Goal: Task Accomplishment & Management: Use online tool/utility

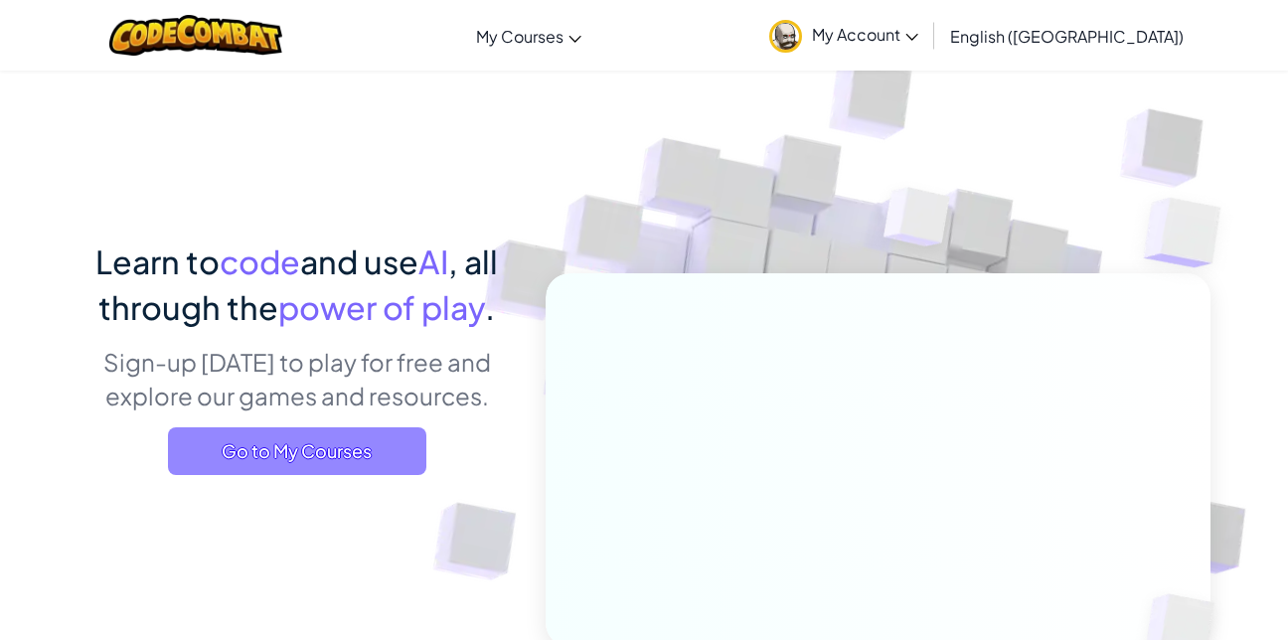
click at [331, 452] on span "Go to My Courses" at bounding box center [297, 451] width 258 height 48
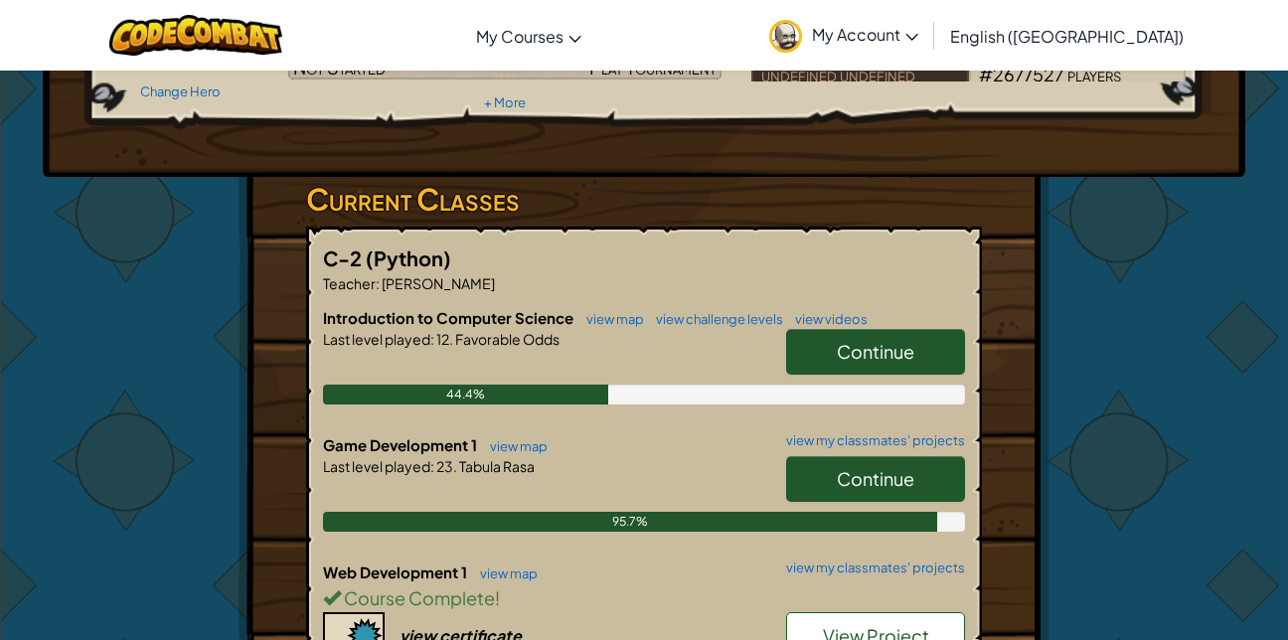
scroll to position [239, 0]
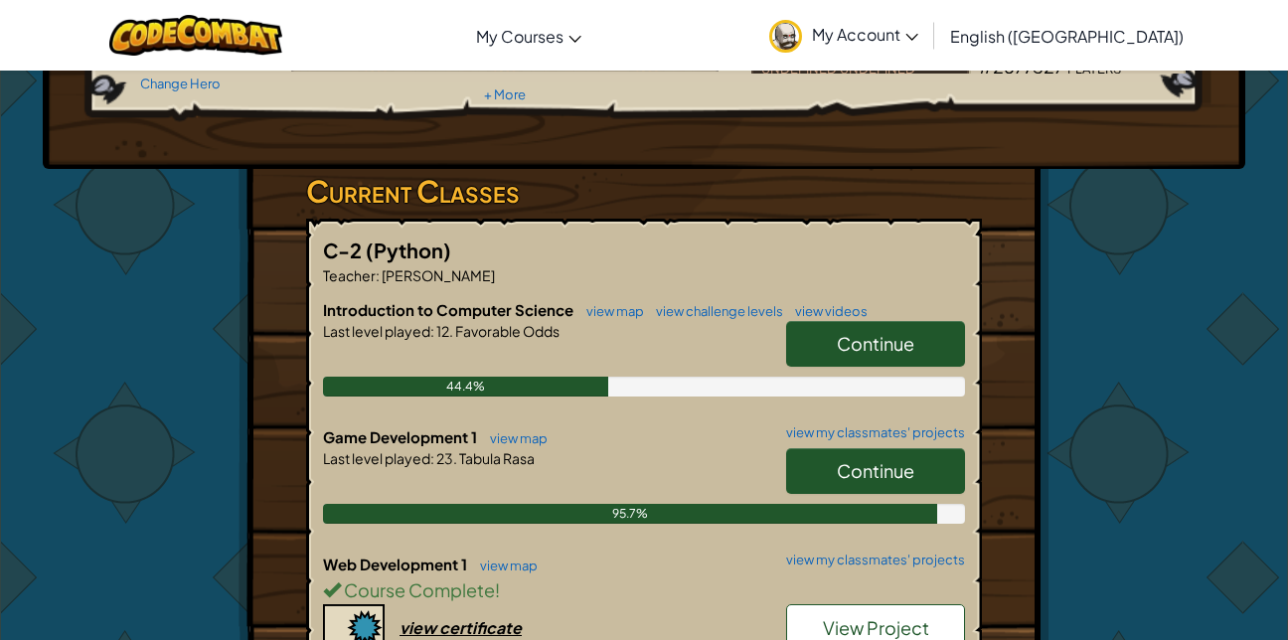
click at [821, 462] on link "Continue" at bounding box center [875, 471] width 179 height 46
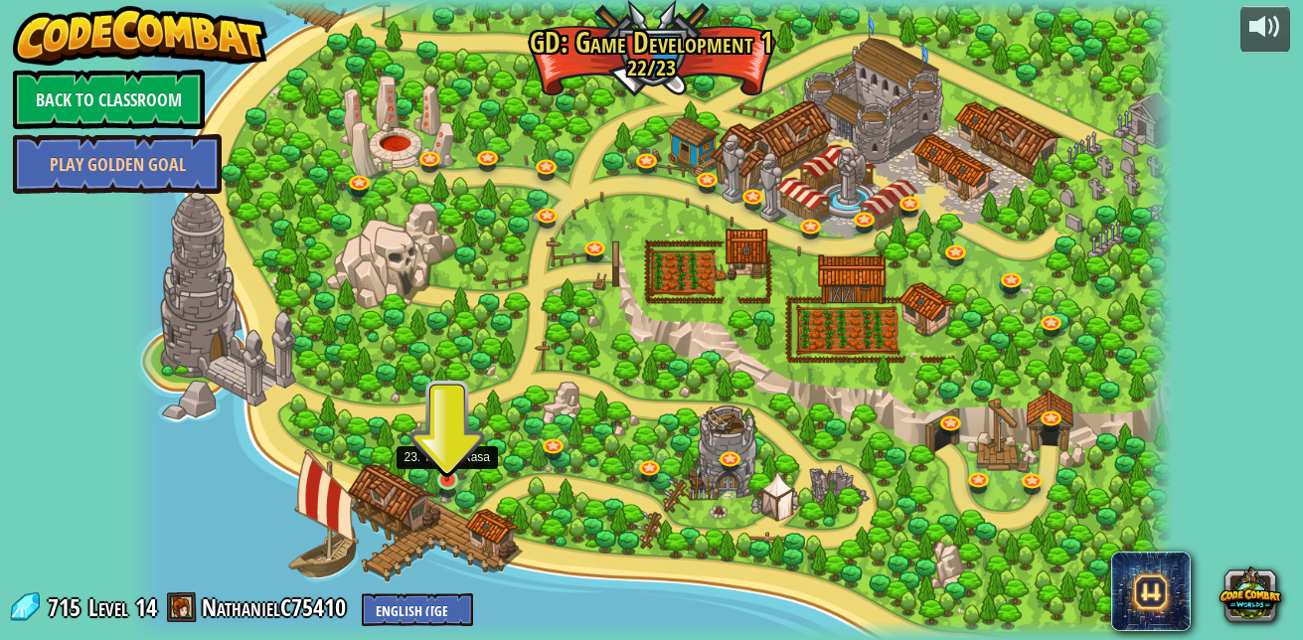
click at [447, 472] on img at bounding box center [446, 454] width 25 height 58
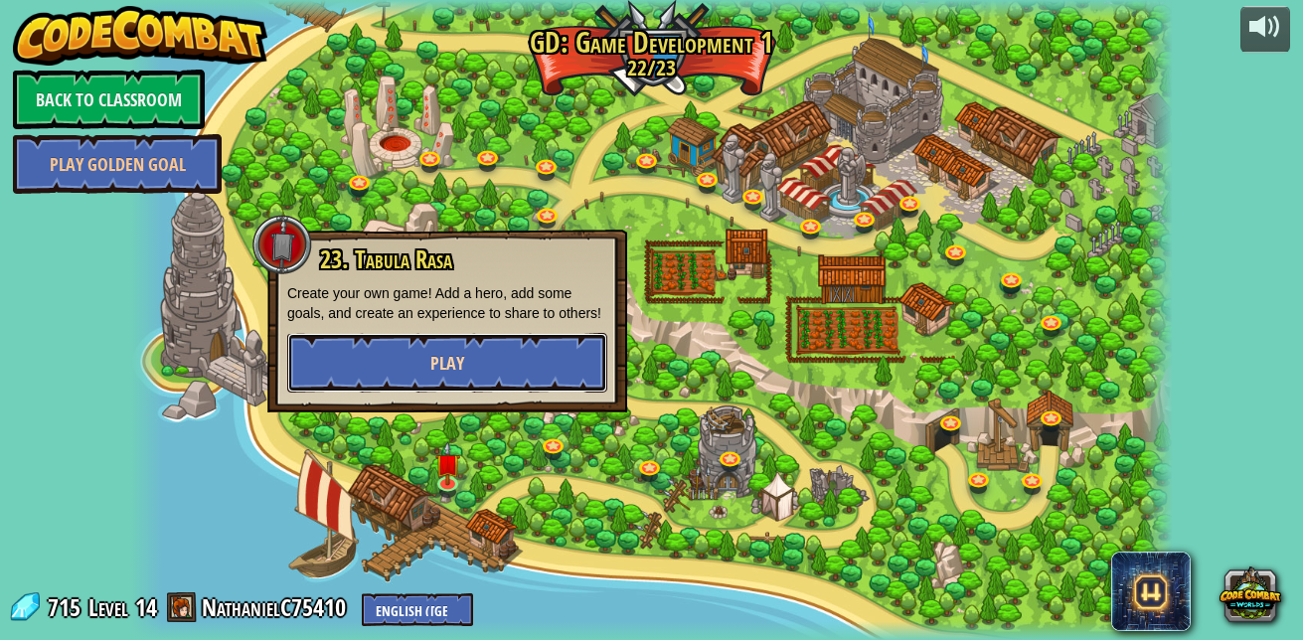
click at [526, 378] on button "Play" at bounding box center [447, 363] width 320 height 60
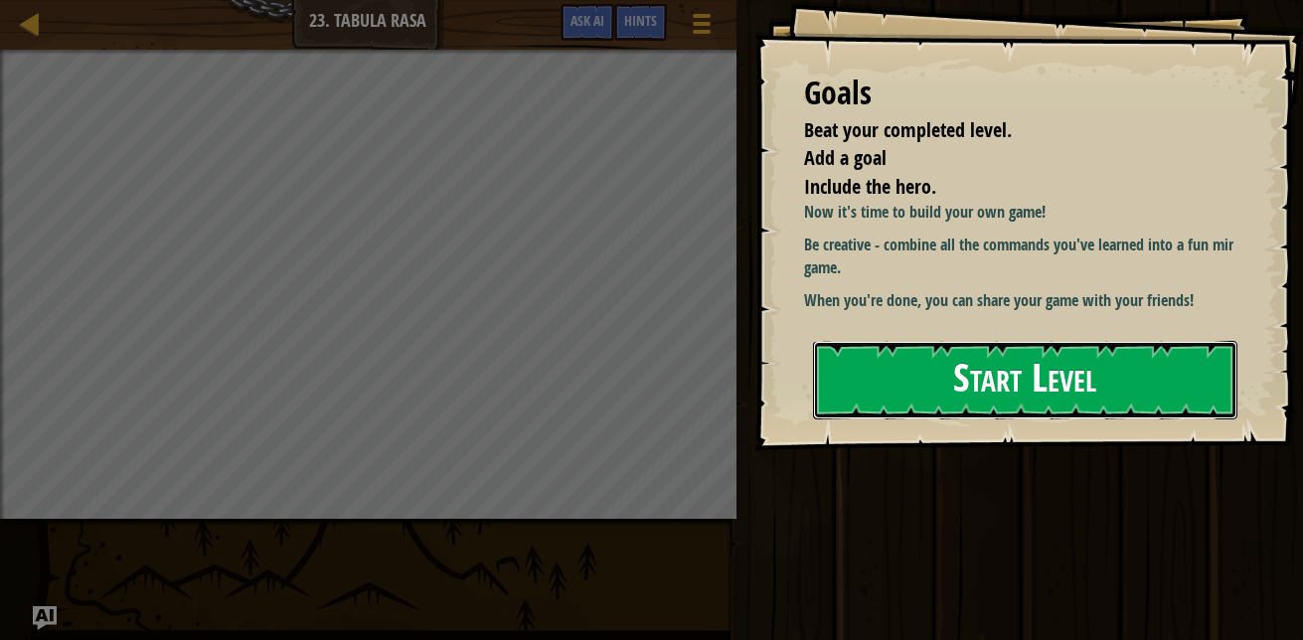
click at [1102, 394] on button "Start Level" at bounding box center [1025, 380] width 425 height 79
click at [953, 385] on button "Start Level" at bounding box center [1025, 380] width 425 height 79
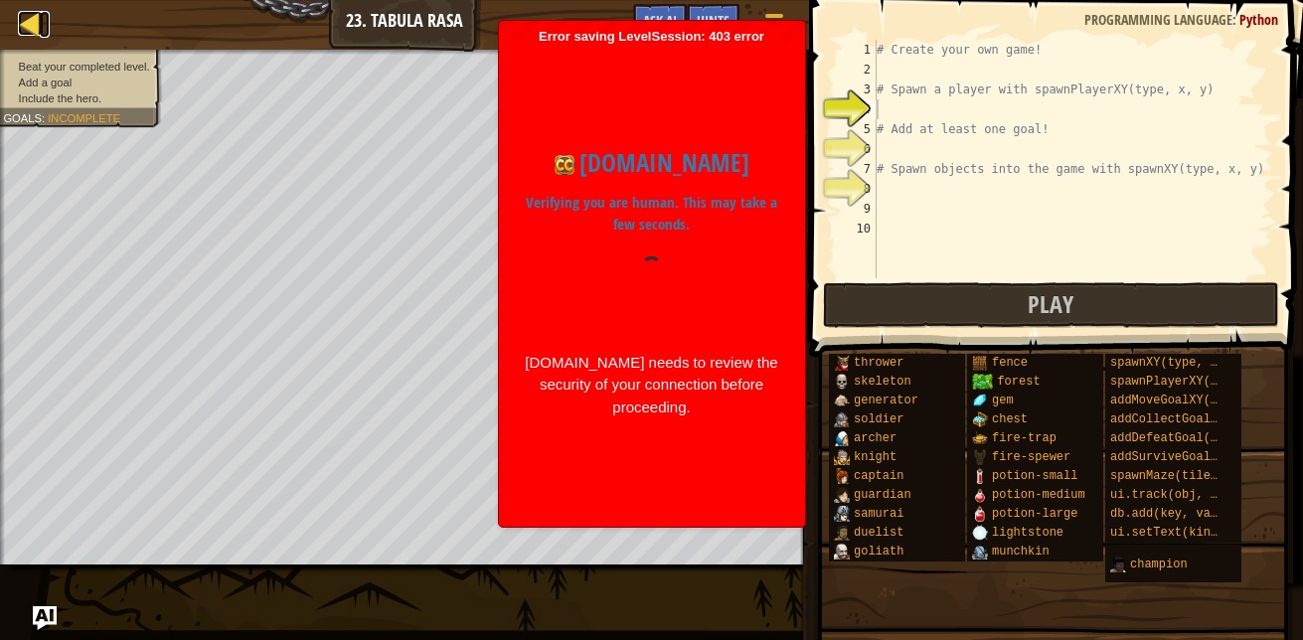
click at [30, 27] on div at bounding box center [30, 23] width 25 height 25
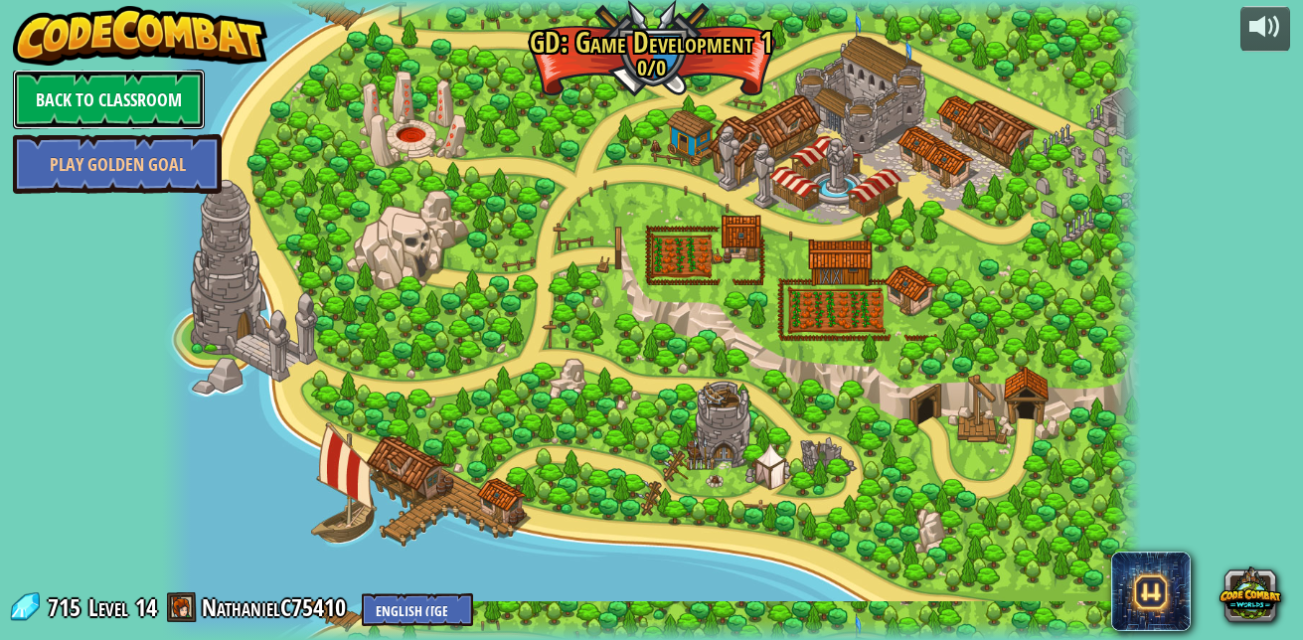
click at [153, 106] on link "Back to Classroom" at bounding box center [109, 100] width 192 height 60
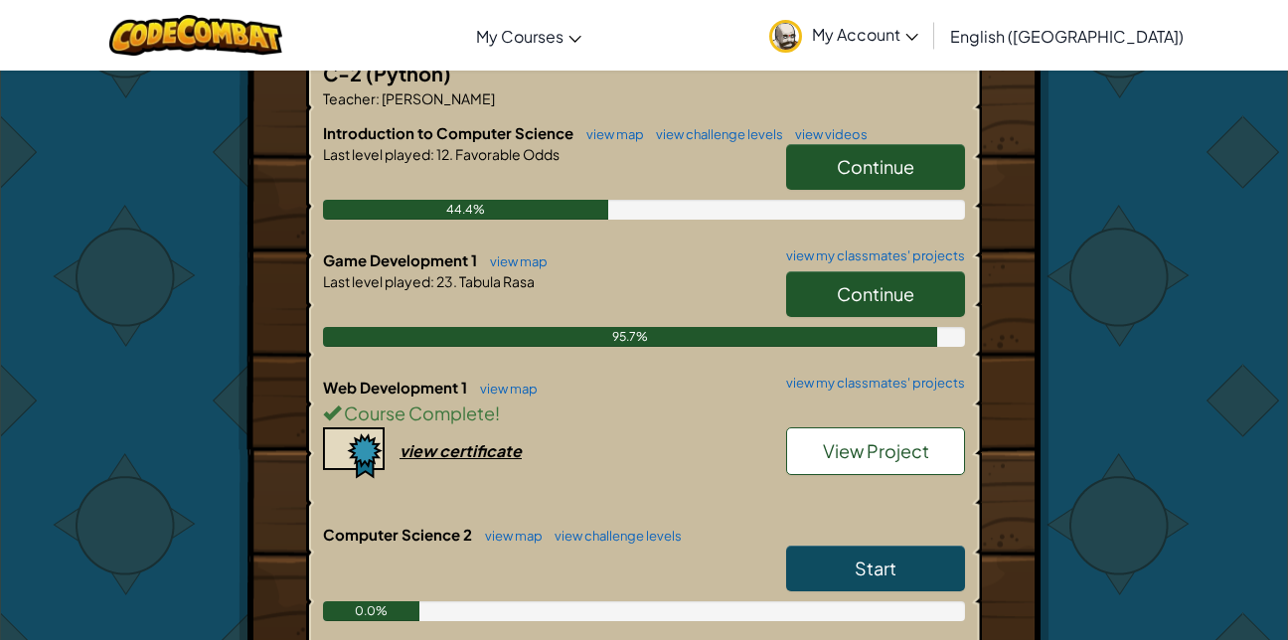
scroll to position [425, 0]
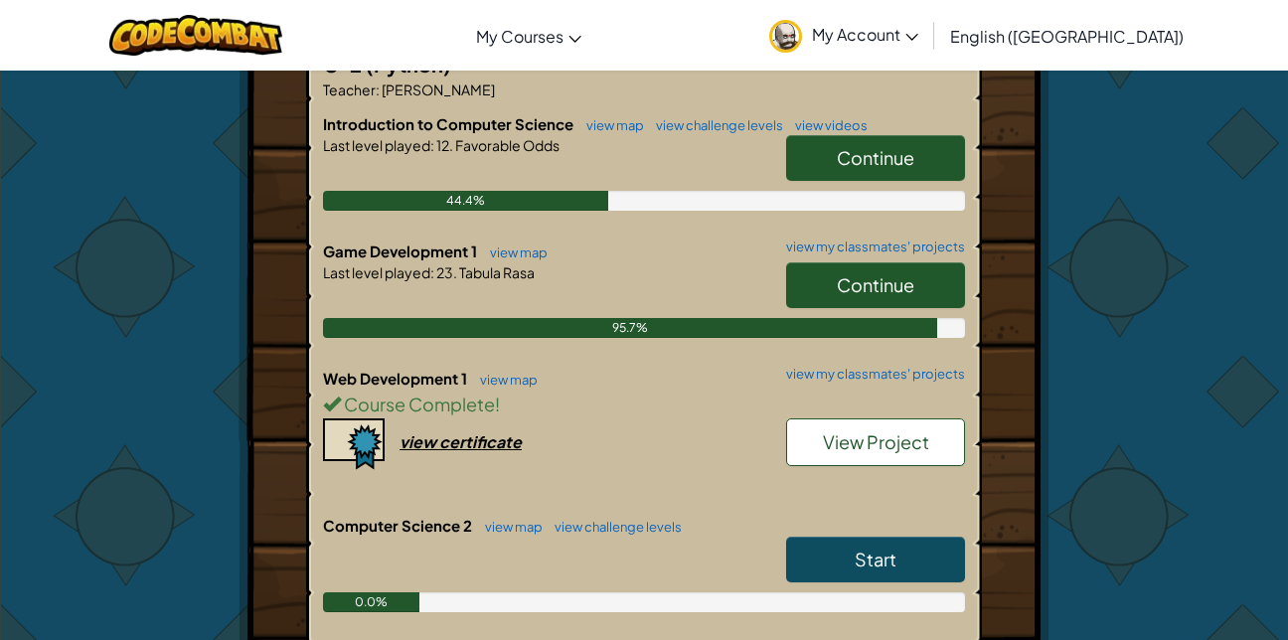
click at [876, 286] on span "Continue" at bounding box center [876, 284] width 78 height 23
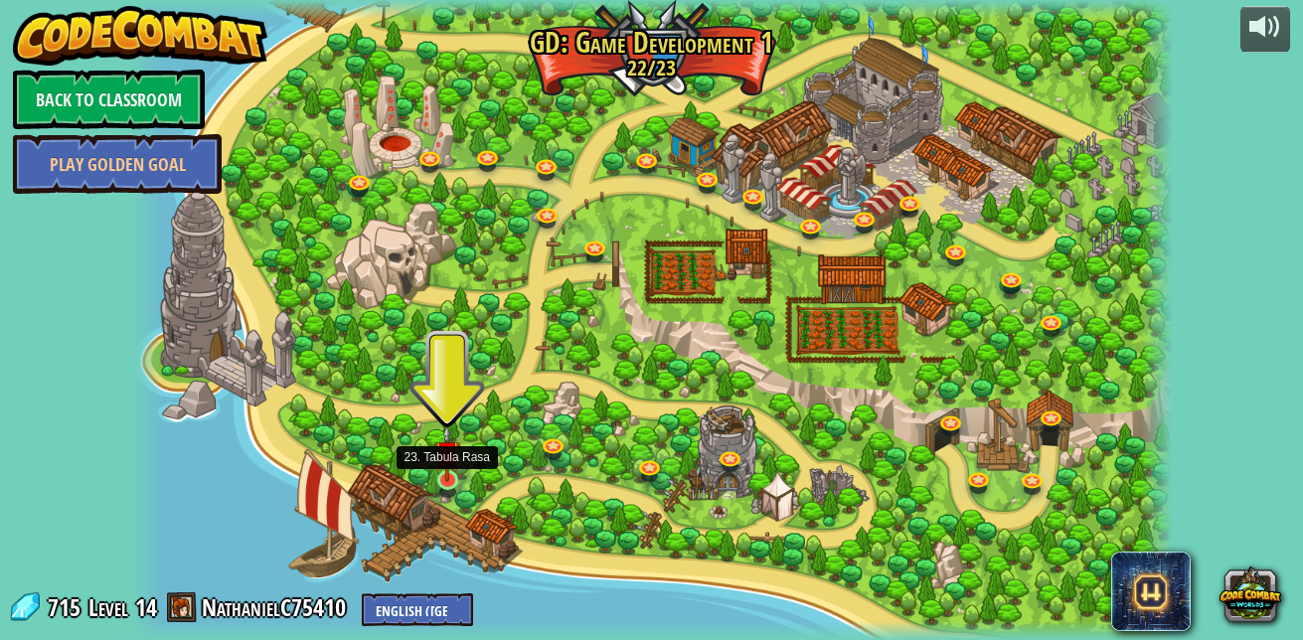
click at [437, 482] on img at bounding box center [446, 454] width 25 height 58
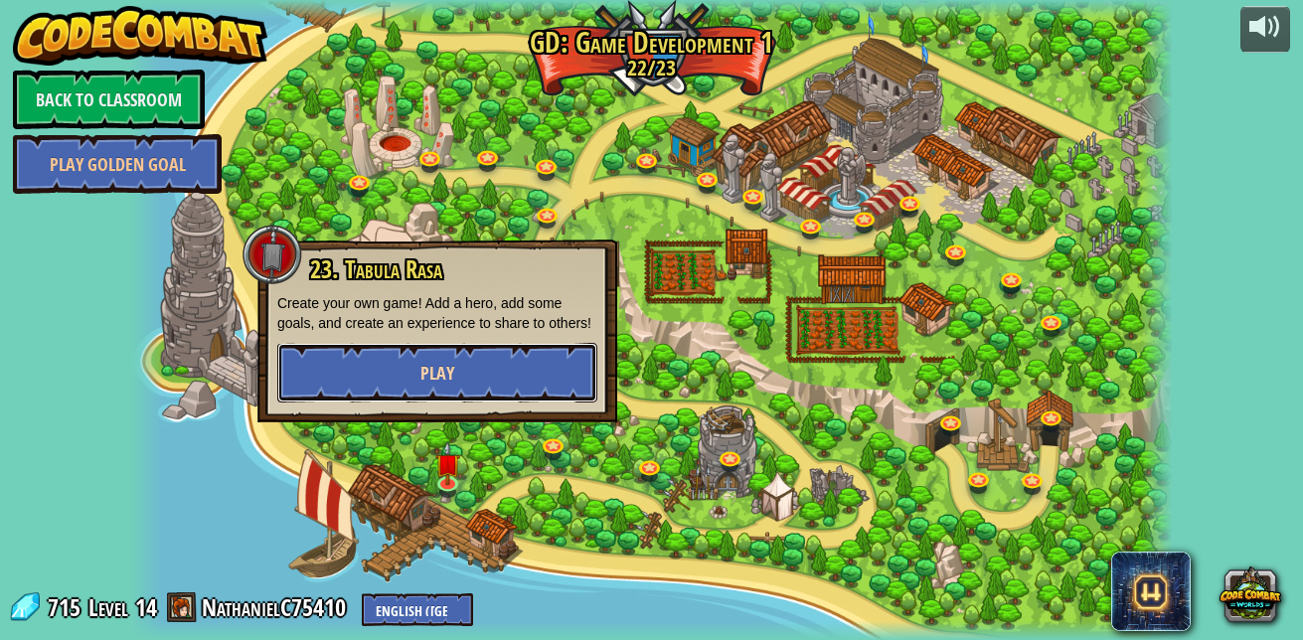
click at [496, 378] on button "Play" at bounding box center [437, 373] width 320 height 60
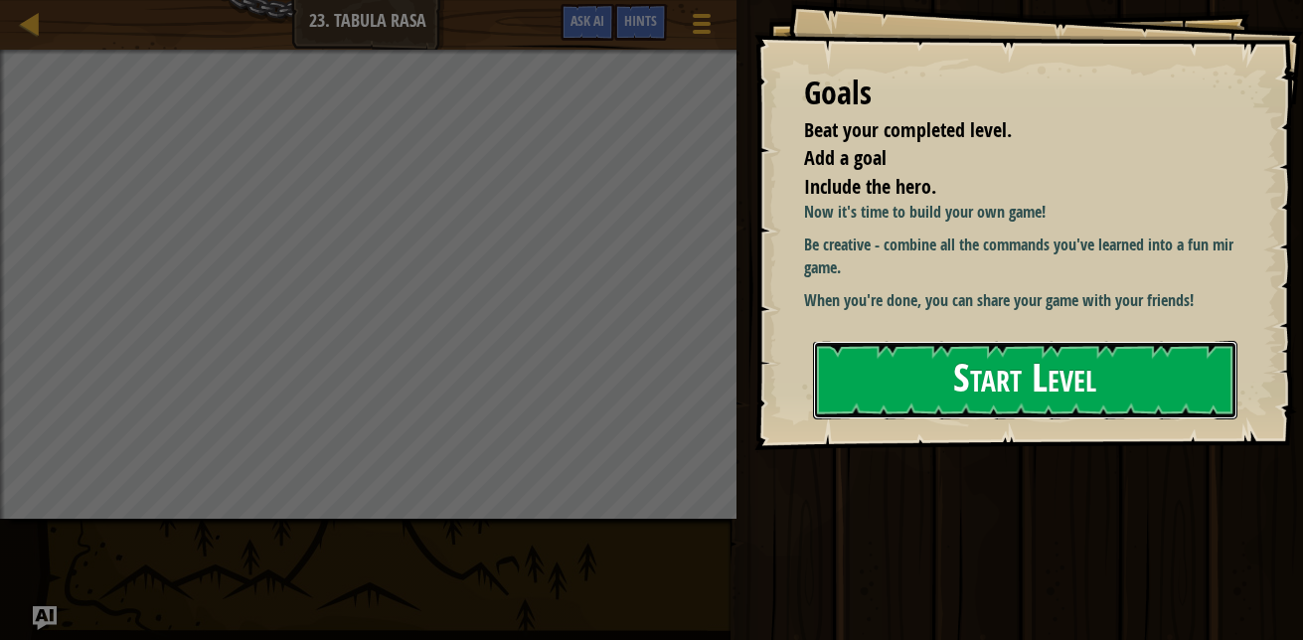
click at [901, 394] on button "Start Level" at bounding box center [1025, 380] width 425 height 79
